Goal: Task Accomplishment & Management: Manage account settings

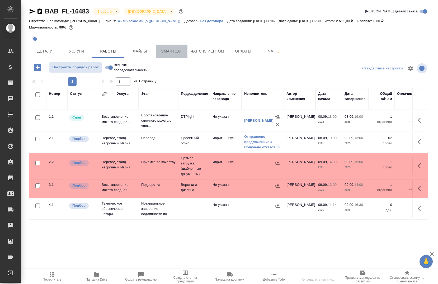
click at [165, 45] on button "Smartcat" at bounding box center [172, 51] width 32 height 13
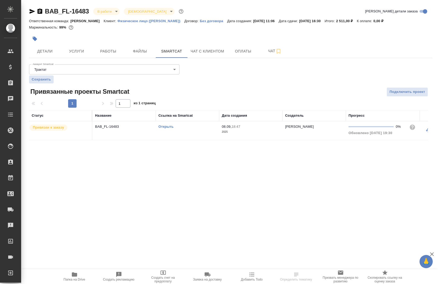
click at [166, 126] on link "Открыть" at bounding box center [165, 127] width 15 height 4
click at [123, 59] on div "BAB_FL-16483 В работе inProgress Святая троица holyTrinity Кратко детали заказа…" at bounding box center [230, 77] width 409 height 154
click at [112, 54] on span "Работы" at bounding box center [108, 51] width 25 height 7
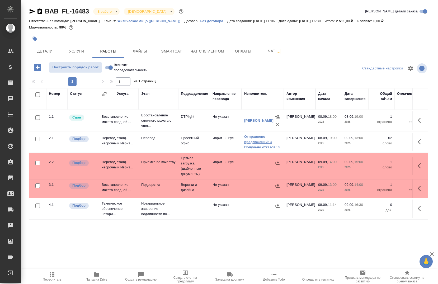
click at [267, 142] on link "Отправлено предложений: 3" at bounding box center [262, 139] width 37 height 11
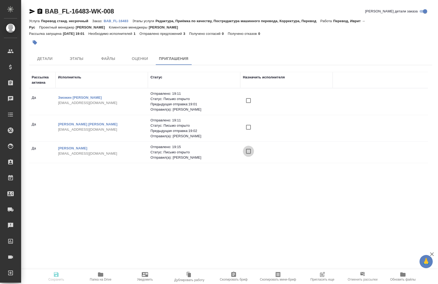
click at [251, 152] on input "checkbox" at bounding box center [248, 151] width 11 height 11
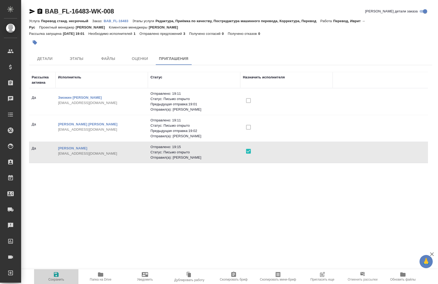
click at [54, 276] on icon "button" at bounding box center [56, 274] width 5 height 5
click at [56, 276] on icon "button" at bounding box center [56, 274] width 6 height 6
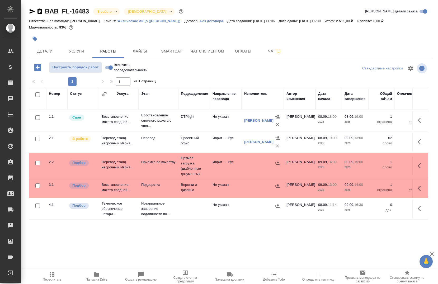
click at [412, 163] on td at bounding box center [420, 166] width 16 height 18
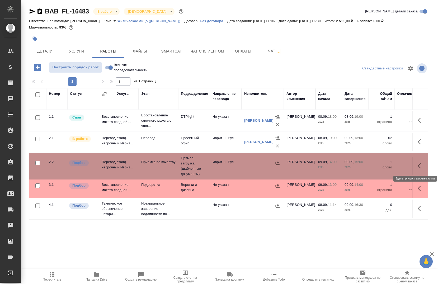
click at [418, 166] on icon "button" at bounding box center [421, 166] width 6 height 6
click at [378, 162] on button "button" at bounding box center [382, 165] width 9 height 13
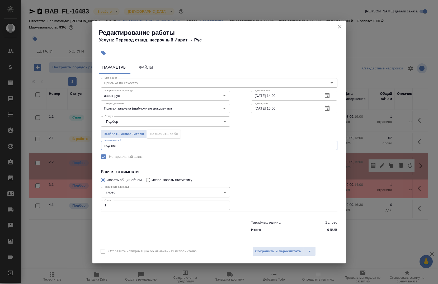
click at [138, 146] on textarea "под нот" at bounding box center [219, 146] width 229 height 4
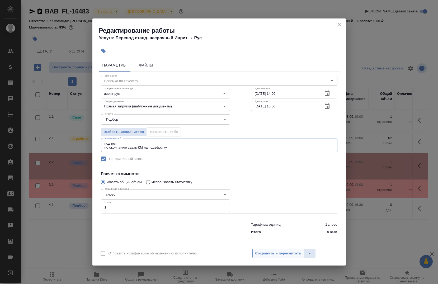
type textarea "под нот по окончанию сдать КМ на подвёрстку"
click at [267, 254] on span "Сохранить и пересчитать" at bounding box center [278, 254] width 46 height 6
